Goal: Navigation & Orientation: Find specific page/section

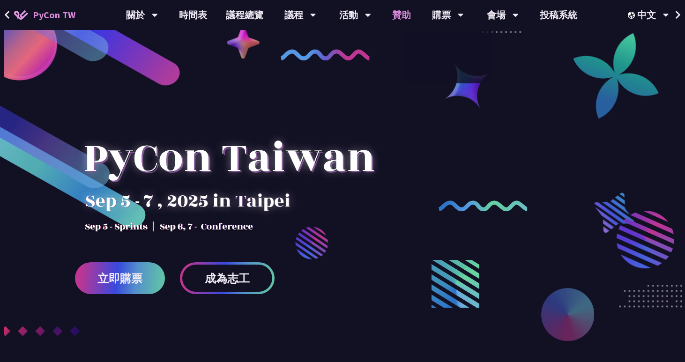
click at [400, 15] on link "贊助" at bounding box center [401, 15] width 37 height 30
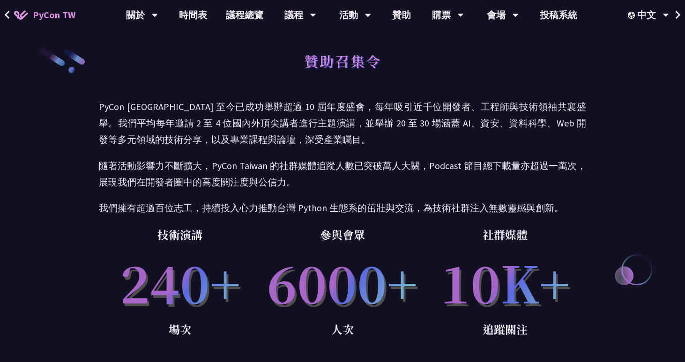
click at [54, 3] on link "PyCon TW" at bounding box center [45, 14] width 80 height 23
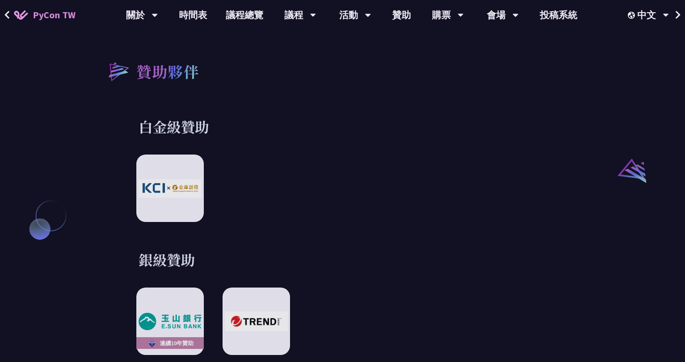
scroll to position [1008, 0]
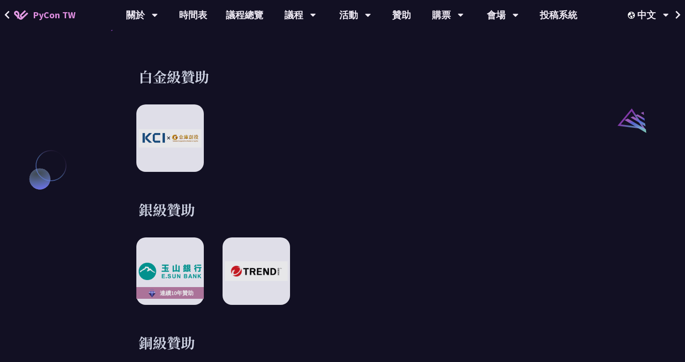
scroll to position [1037, 0]
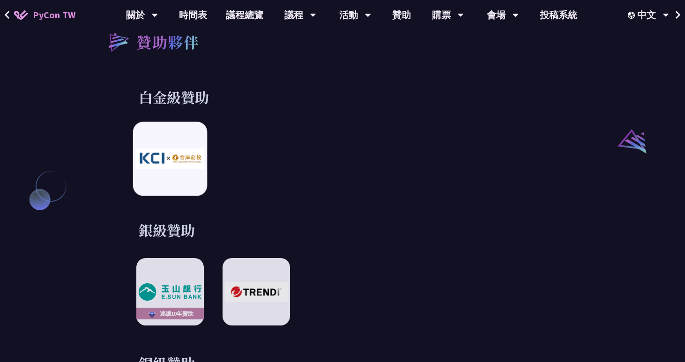
click at [182, 137] on div at bounding box center [170, 159] width 74 height 74
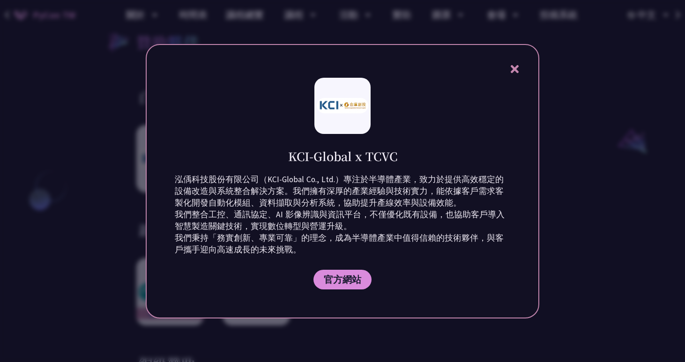
click at [514, 72] on icon at bounding box center [515, 69] width 12 height 12
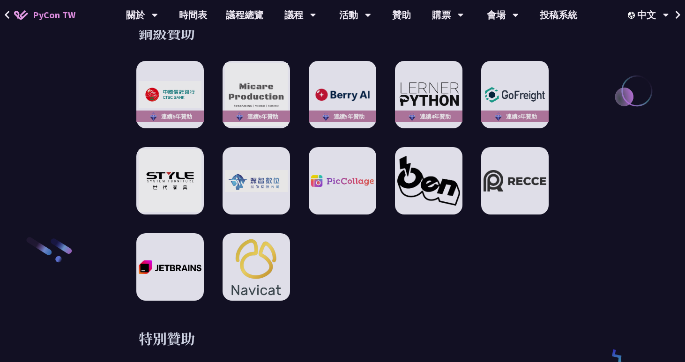
scroll to position [1342, 0]
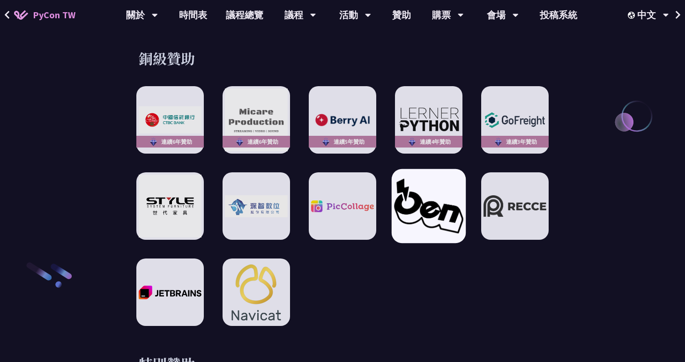
click at [431, 203] on img at bounding box center [428, 206] width 69 height 54
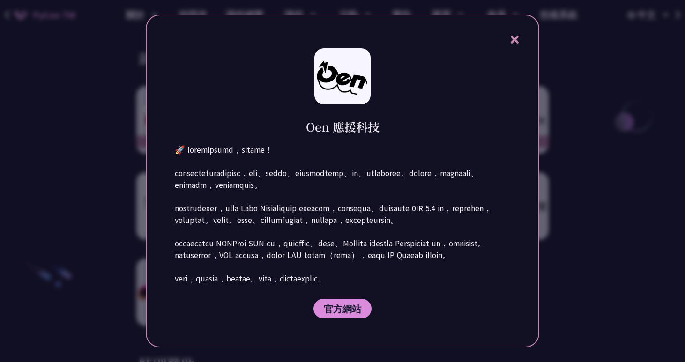
click at [511, 36] on icon at bounding box center [514, 40] width 8 height 8
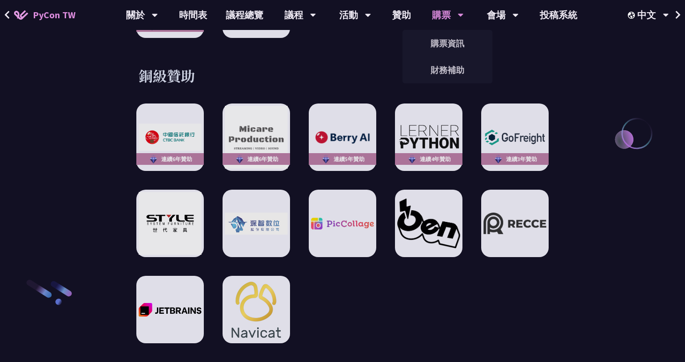
scroll to position [1320, 0]
